Goal: Transaction & Acquisition: Purchase product/service

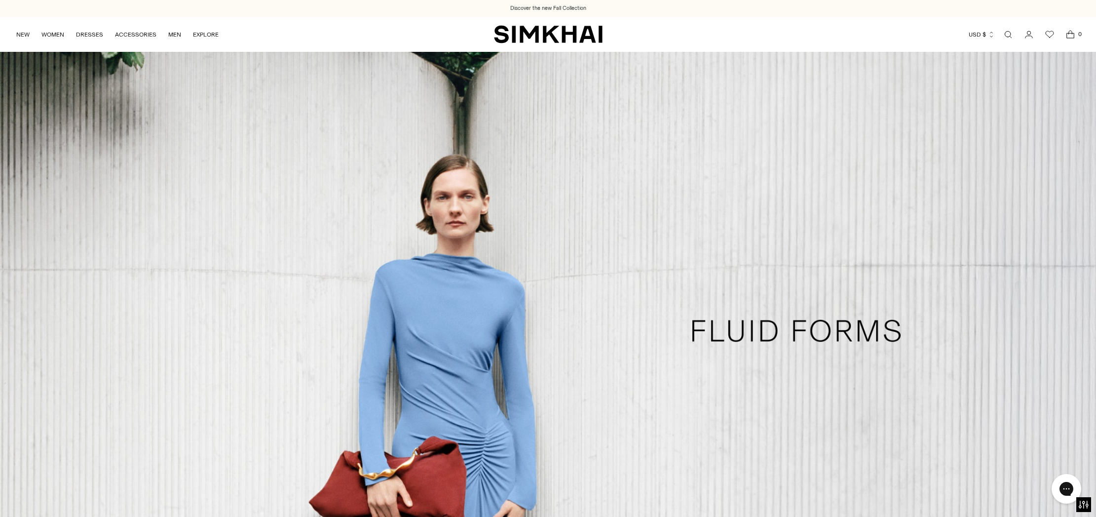
click at [1005, 33] on link "Open search modal" at bounding box center [1009, 35] width 20 height 20
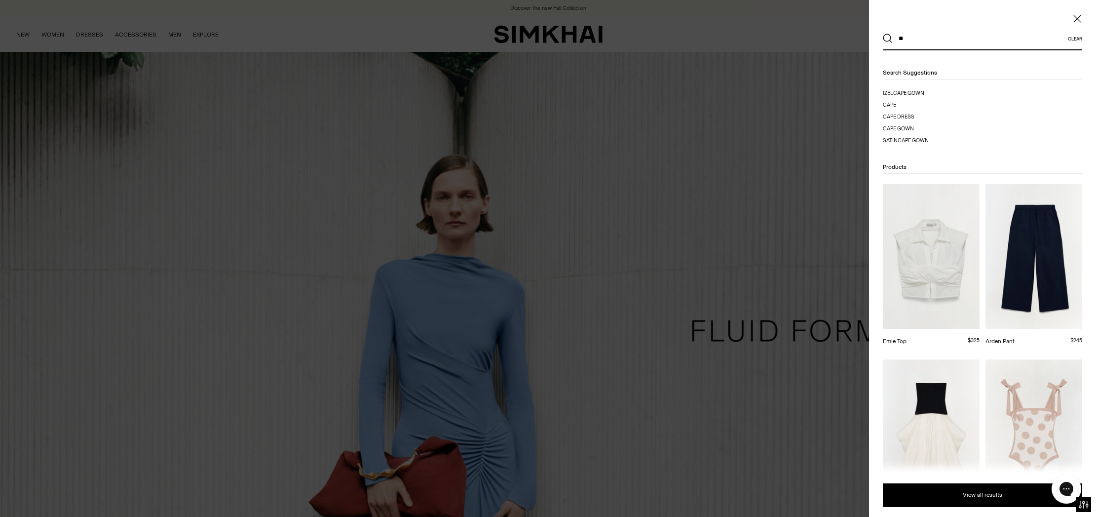
type input "*"
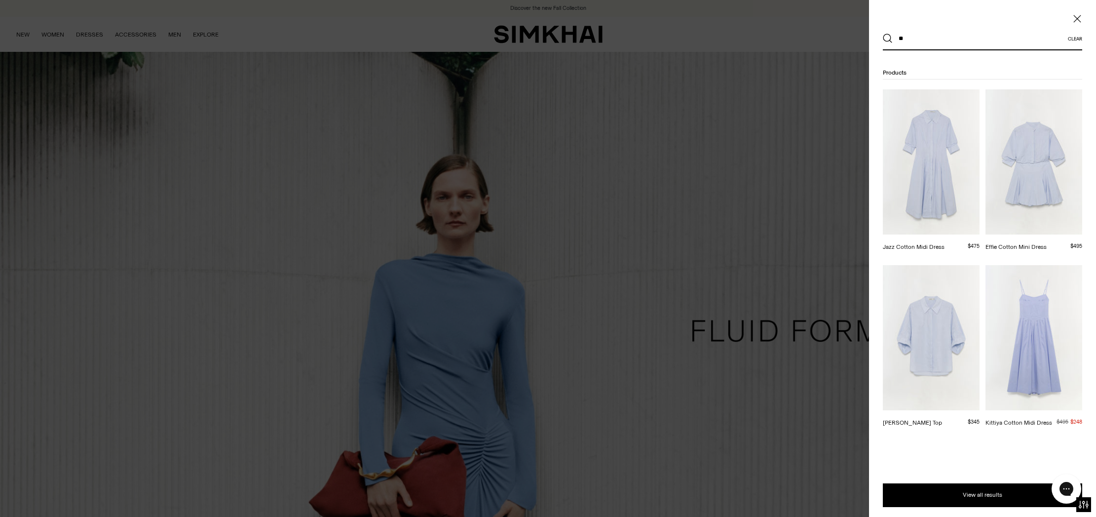
type input "*"
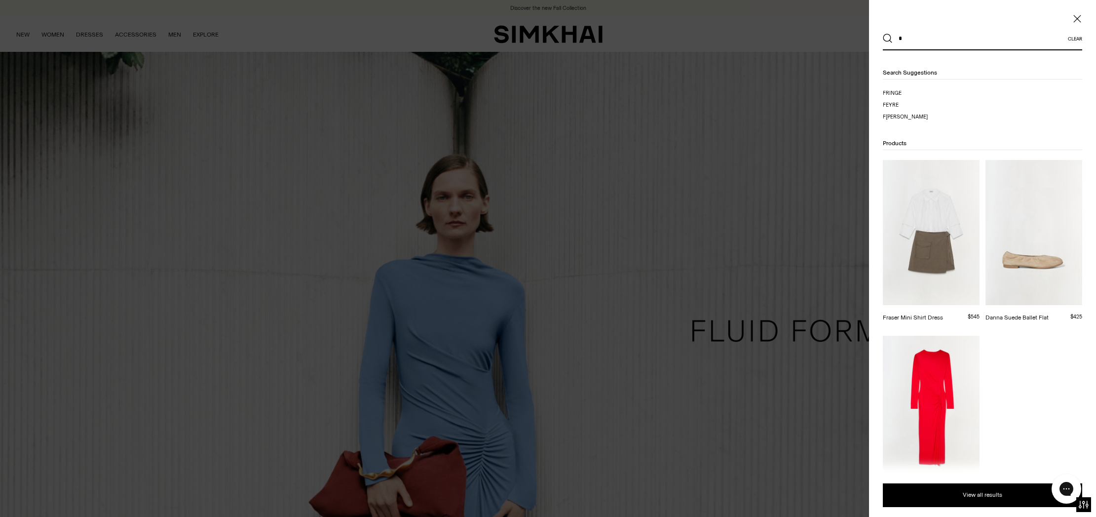
drag, startPoint x: 994, startPoint y: 42, endPoint x: 881, endPoint y: 36, distance: 113.2
click at [881, 36] on div "* Clear" at bounding box center [982, 39] width 227 height 23
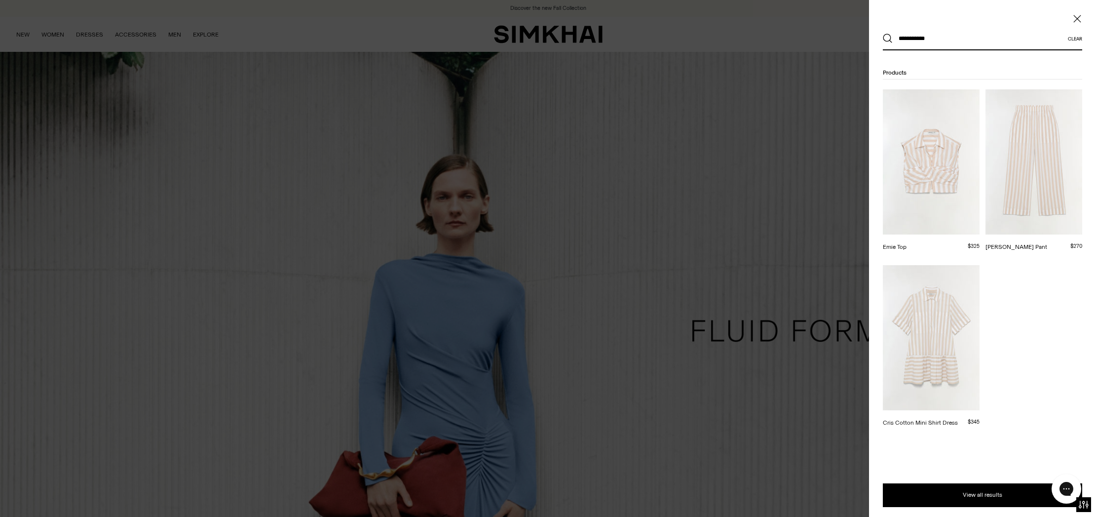
type input "**********"
click at [942, 364] on img at bounding box center [931, 337] width 97 height 145
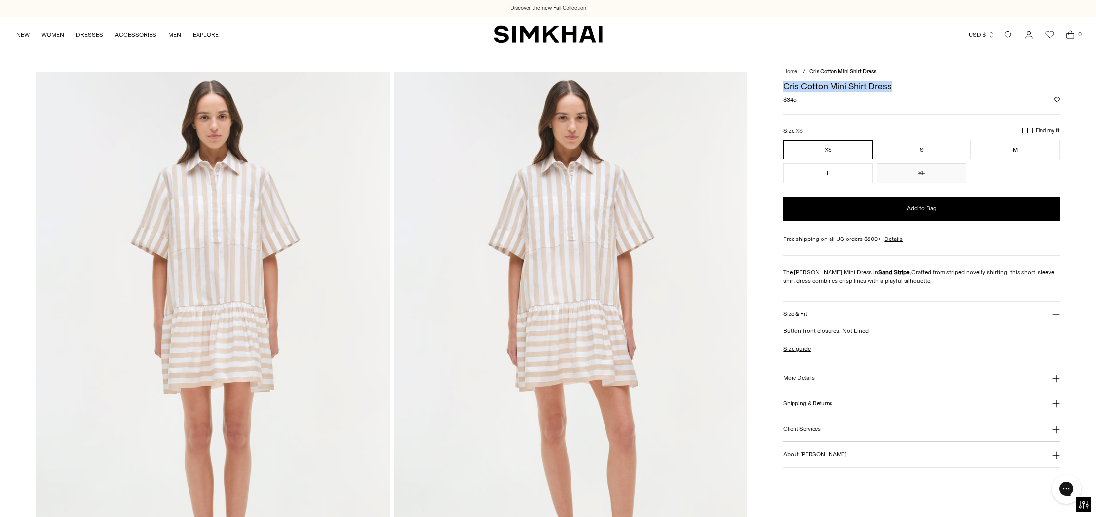
drag, startPoint x: 890, startPoint y: 85, endPoint x: 783, endPoint y: 87, distance: 107.1
click at [783, 87] on h1 "Cris Cotton Mini Shirt Dress" at bounding box center [921, 86] width 276 height 9
copy h1 "Cris Cotton Mini Shirt Dress"
drag, startPoint x: 945, startPoint y: 278, endPoint x: 779, endPoint y: 269, distance: 165.6
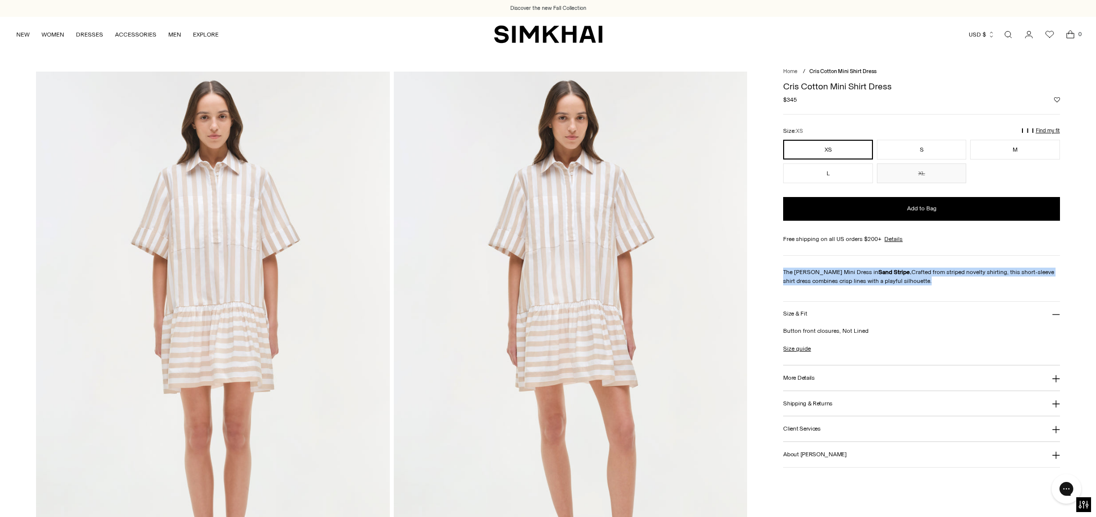
copy p "The Cris Cotton Mini Dress in Sand Stripe. Crafted from striped novelty shirtin…"
